Goal: Information Seeking & Learning: Learn about a topic

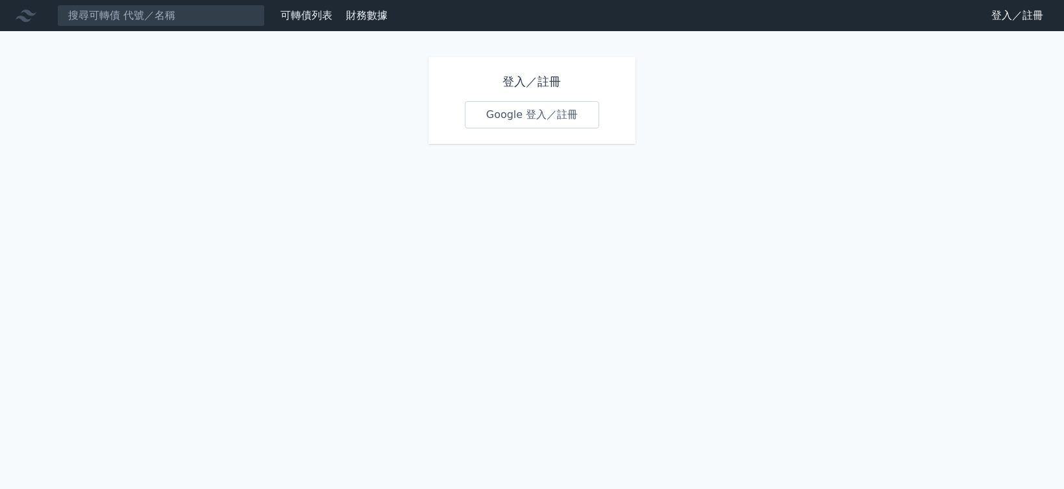
click at [541, 104] on link "Google 登入／註冊" at bounding box center [532, 114] width 135 height 27
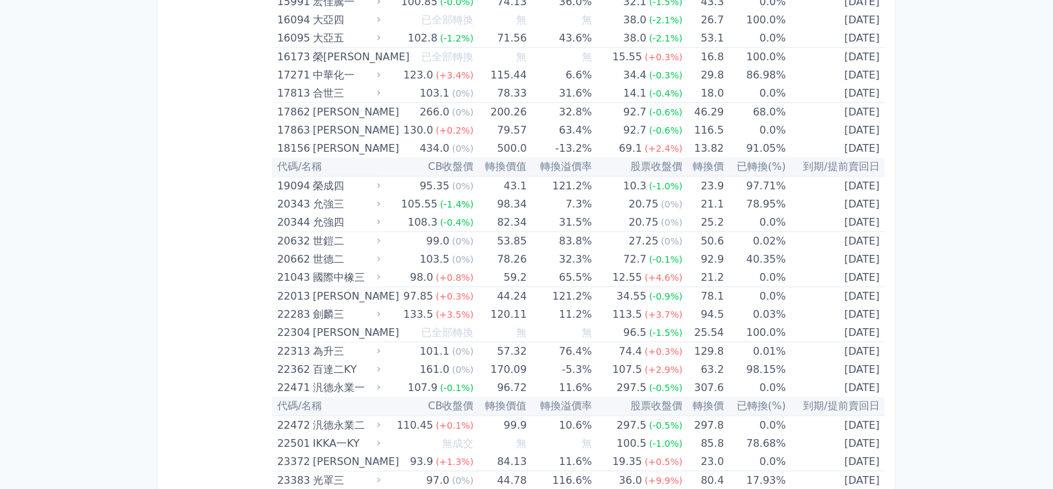
scroll to position [661, 0]
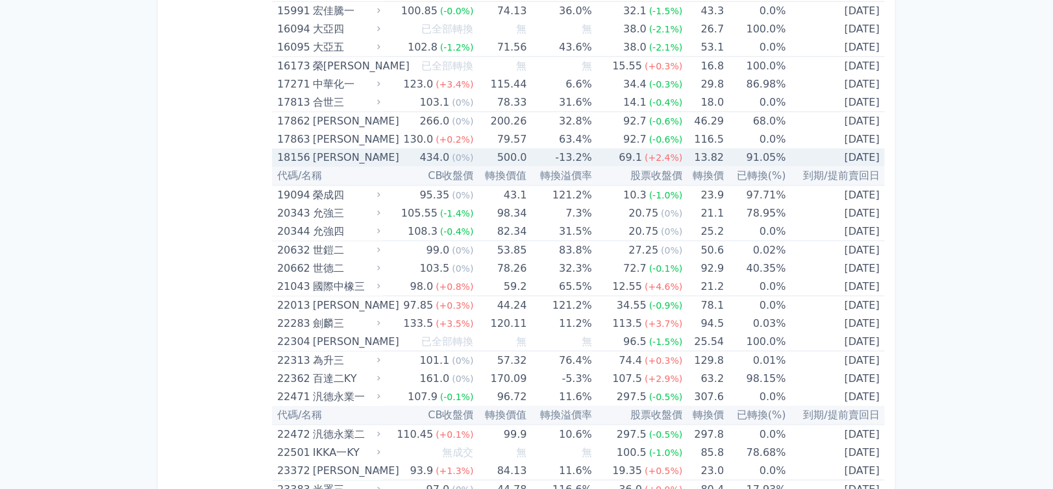
click at [329, 162] on div "[PERSON_NAME]" at bounding box center [345, 158] width 65 height 18
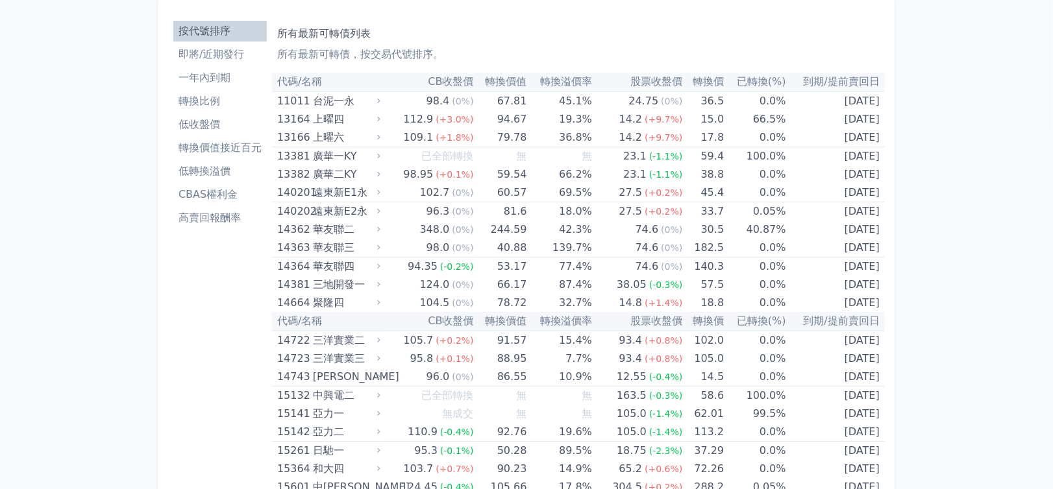
scroll to position [0, 0]
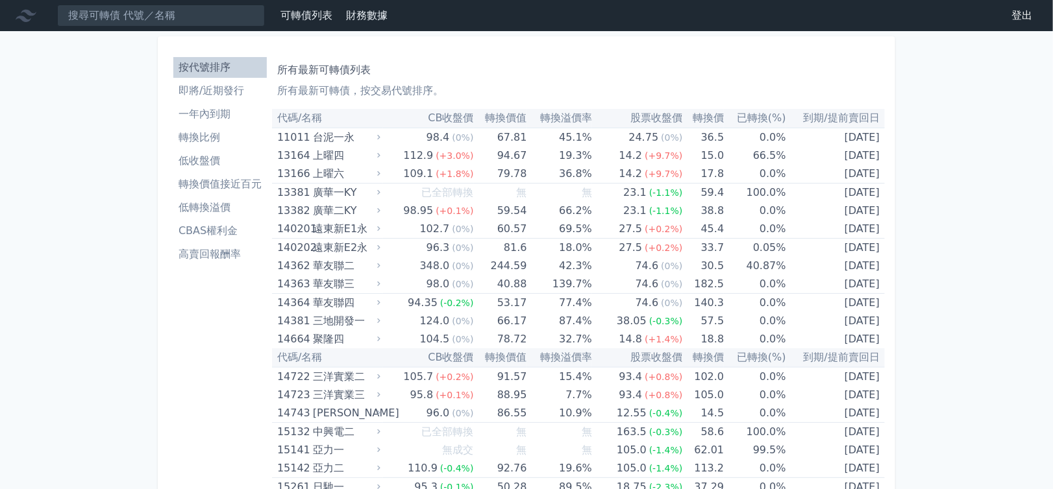
click at [1018, 15] on link "登出" at bounding box center [1022, 15] width 42 height 21
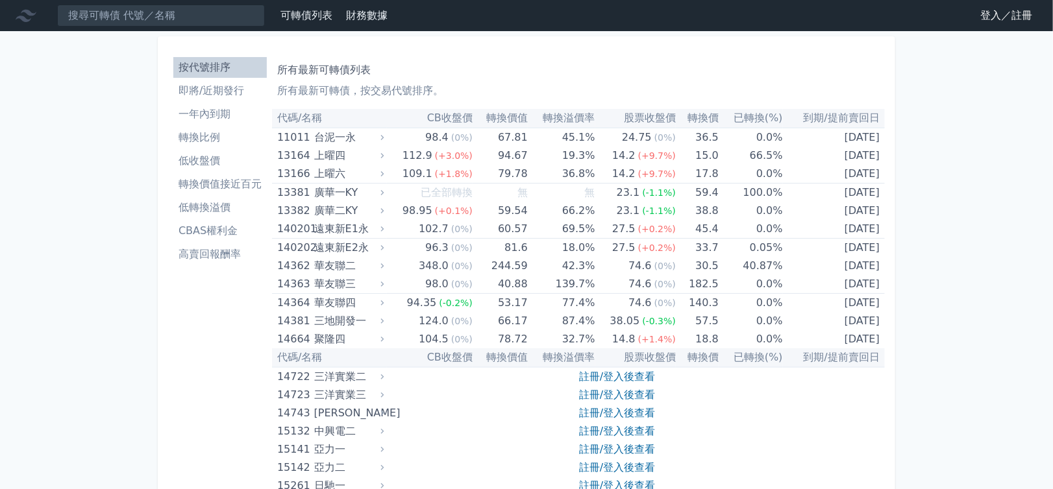
drag, startPoint x: 853, startPoint y: 81, endPoint x: 835, endPoint y: 73, distance: 20.0
click at [853, 80] on div "所有最新可轉債列表 所有最新可轉債，按交易代號排序。" at bounding box center [578, 78] width 602 height 42
